Goal: Obtain resource: Obtain resource

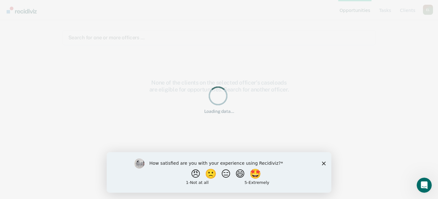
click at [328, 162] on div "How satisfied are you with your experience using Recidiviz? 😠 🙁 😑 😄 🤩 1 - Not a…" at bounding box center [219, 172] width 225 height 41
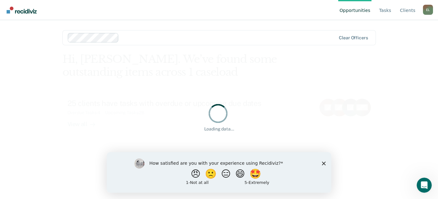
click at [325, 163] on icon "Close survey" at bounding box center [324, 163] width 4 height 4
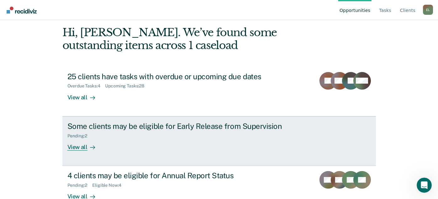
scroll to position [42, 0]
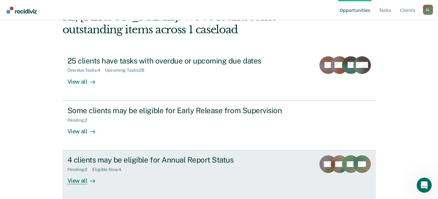
click at [78, 180] on div "View all" at bounding box center [85, 178] width 35 height 12
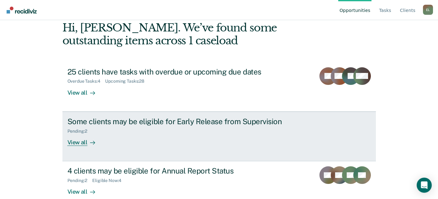
scroll to position [42, 0]
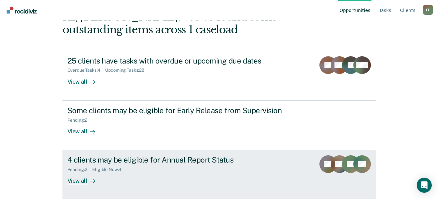
click at [77, 180] on div "View all" at bounding box center [85, 178] width 35 height 12
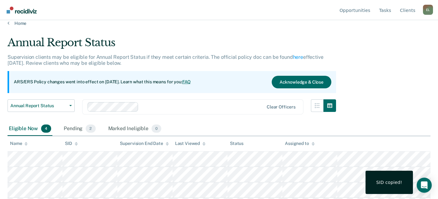
scroll to position [20, 0]
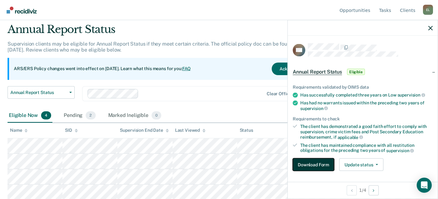
click at [319, 165] on button "Download Form" at bounding box center [313, 164] width 41 height 13
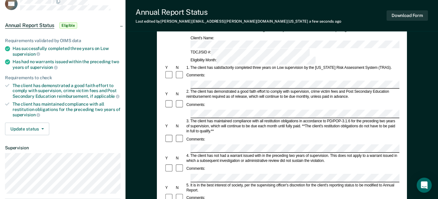
scroll to position [52, 0]
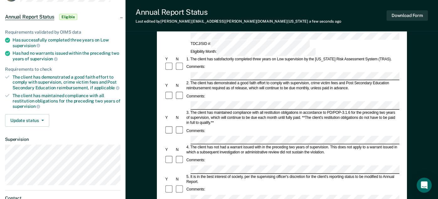
click at [211, 110] on div "3. The client has maintained compliance with all restitution obligations in acc…" at bounding box center [293, 117] width 214 height 15
click at [235, 144] on div "4. The client has not had a warrant issued with in the preceding two years of s…" at bounding box center [293, 149] width 214 height 10
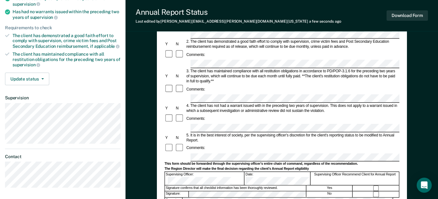
scroll to position [105, 0]
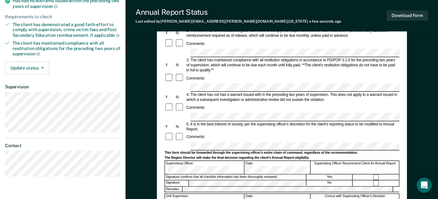
click at [272, 174] on div "Signature confirms that all checklist information has been thoroughly reviewed." at bounding box center [235, 177] width 141 height 6
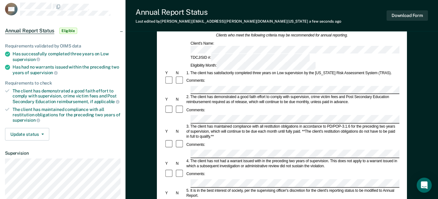
scroll to position [0, 0]
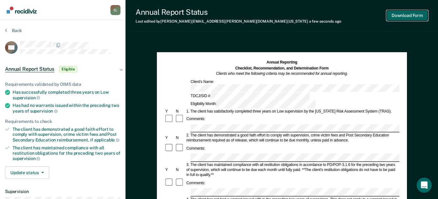
click at [397, 17] on button "Download Form" at bounding box center [407, 15] width 41 height 10
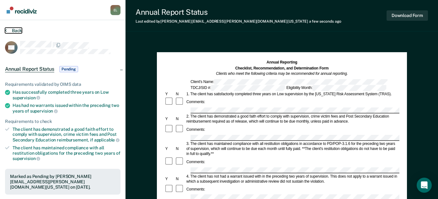
click at [11, 30] on button "Back" at bounding box center [13, 31] width 17 height 6
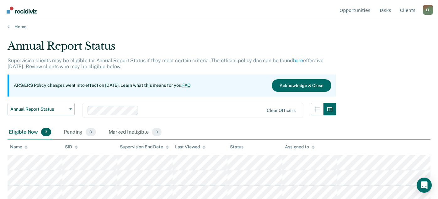
scroll to position [5, 0]
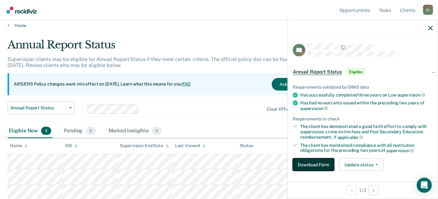
click at [310, 163] on button "Download Form" at bounding box center [313, 164] width 41 height 13
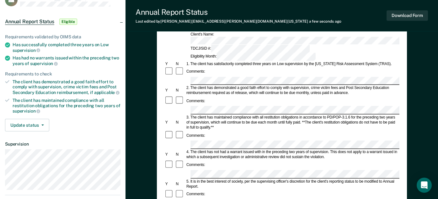
scroll to position [52, 0]
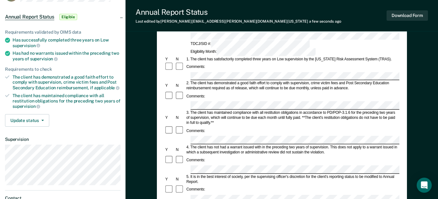
click at [215, 78] on form "Annual Reporting Checklist, Recommendation, and Determination Form Clients who …" at bounding box center [282, 194] width 235 height 373
click at [206, 110] on div "3. The client has maintained compliance with all restitution obligations in acc…" at bounding box center [293, 117] width 214 height 15
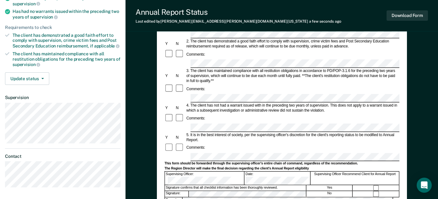
scroll to position [105, 0]
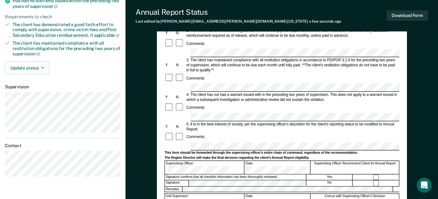
click at [276, 174] on div "Signature confirms that all checklist information has been thoroughly reviewed." at bounding box center [235, 177] width 141 height 6
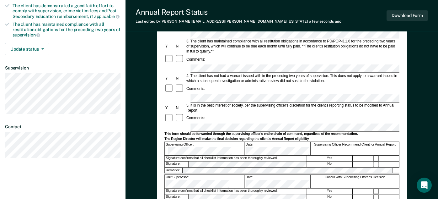
scroll to position [71, 0]
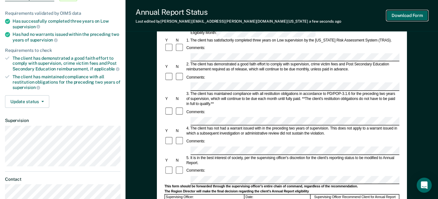
click at [404, 18] on button "Download Form" at bounding box center [407, 15] width 41 height 10
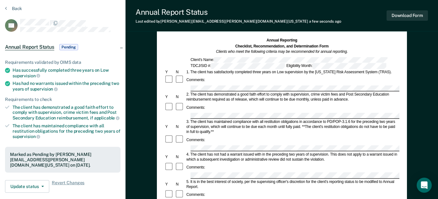
scroll to position [0, 0]
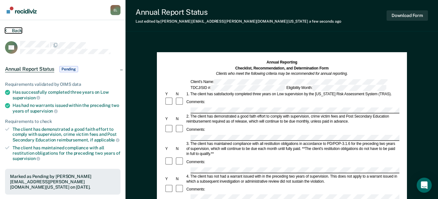
click at [12, 29] on button "Back" at bounding box center [13, 31] width 17 height 6
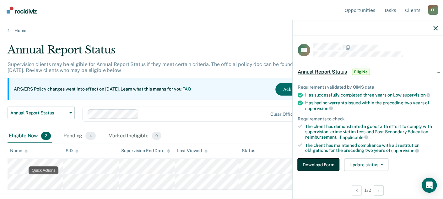
click at [321, 162] on button "Download Form" at bounding box center [318, 164] width 41 height 13
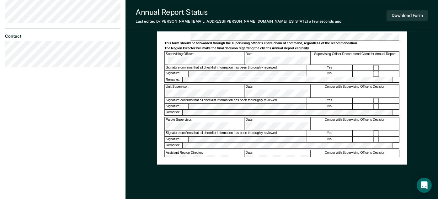
scroll to position [228, 0]
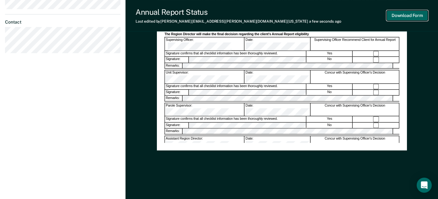
click at [406, 17] on button "Download Form" at bounding box center [407, 15] width 41 height 10
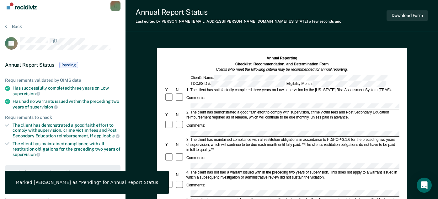
scroll to position [0, 0]
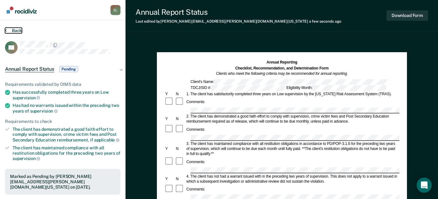
click at [17, 30] on button "Back" at bounding box center [13, 31] width 17 height 6
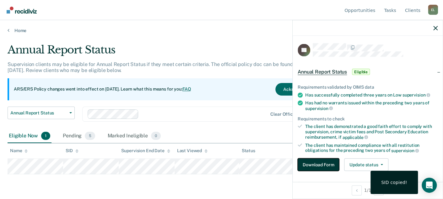
click at [327, 165] on button "Download Form" at bounding box center [318, 164] width 41 height 13
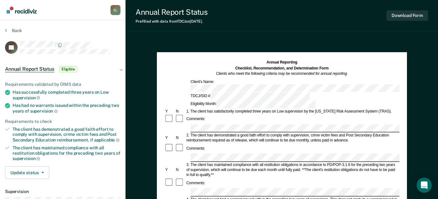
click at [176, 108] on div "N" at bounding box center [180, 110] width 11 height 5
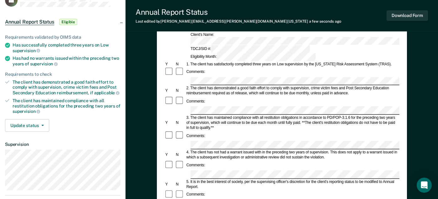
scroll to position [52, 0]
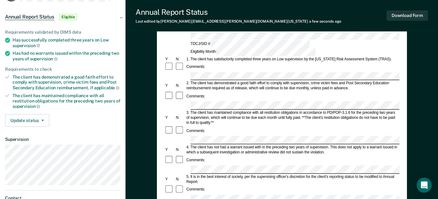
click at [215, 144] on div "4. The client has not had a warrant issued with in the preceding two years of s…" at bounding box center [293, 149] width 214 height 10
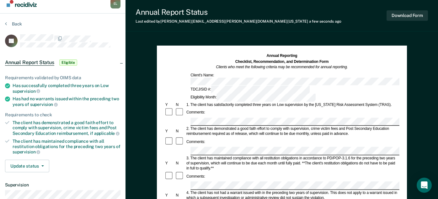
scroll to position [0, 0]
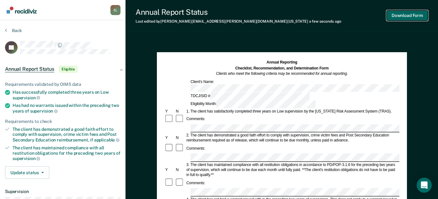
click at [411, 19] on button "Download Form" at bounding box center [407, 15] width 41 height 10
